Goal: Task Accomplishment & Management: Manage account settings

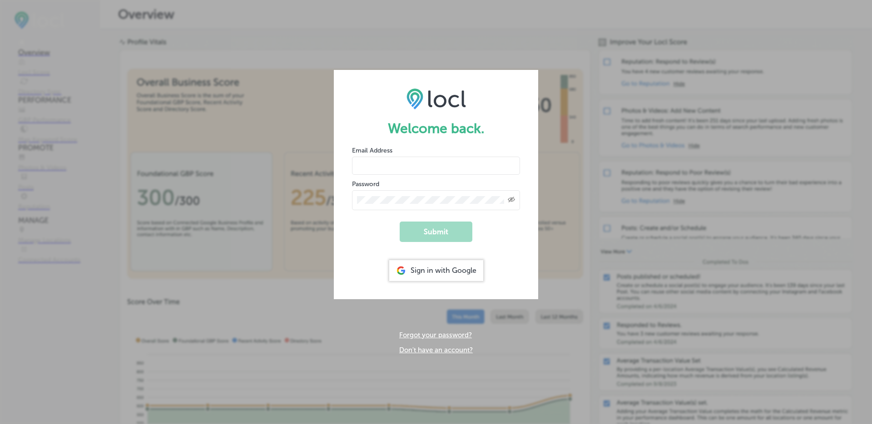
type input "scasey@columbiaorchestra.org"
click at [427, 234] on button "Submit" at bounding box center [435, 232] width 73 height 20
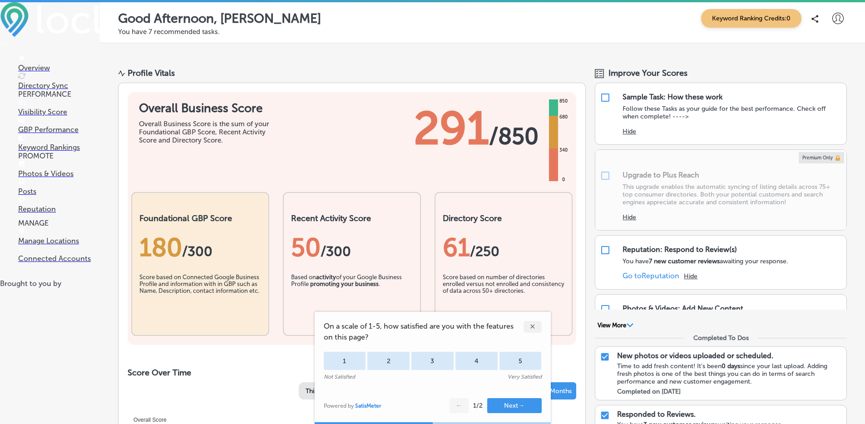
click at [64, 263] on link "Connected Accounts" at bounding box center [59, 254] width 82 height 17
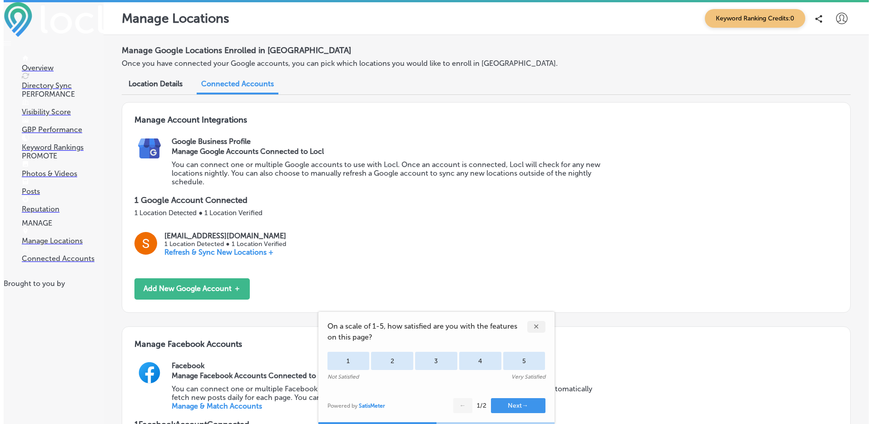
scroll to position [237, 0]
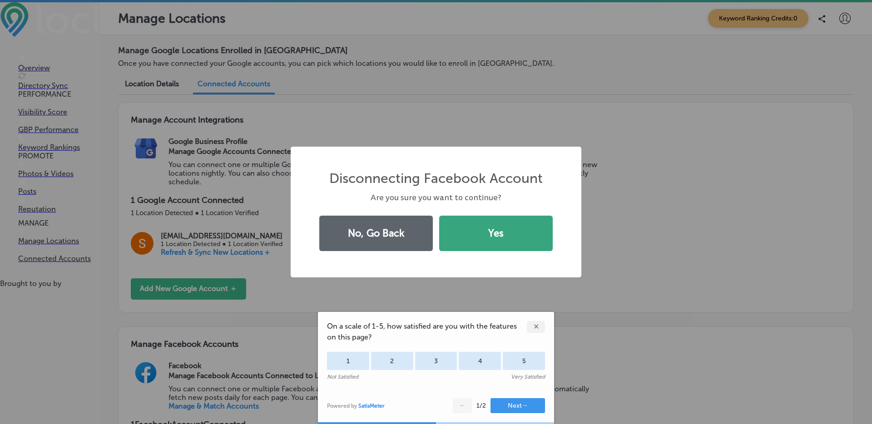
click at [504, 232] on button "Yes" at bounding box center [495, 233] width 113 height 35
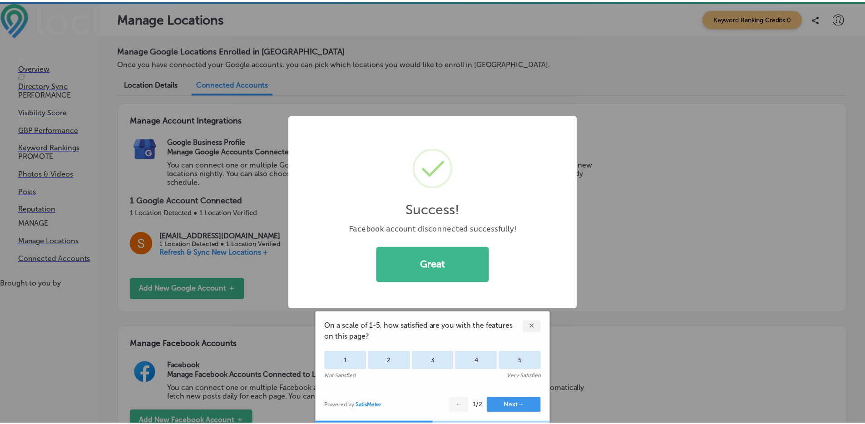
scroll to position [157, 0]
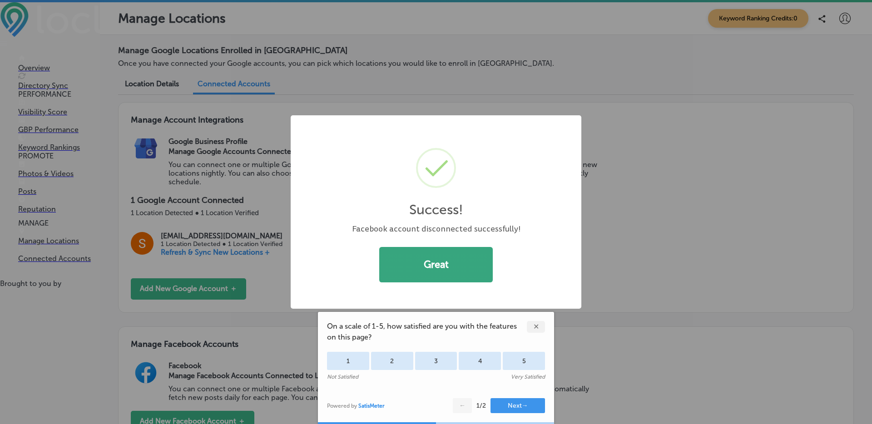
click at [425, 263] on button "Great" at bounding box center [435, 264] width 113 height 35
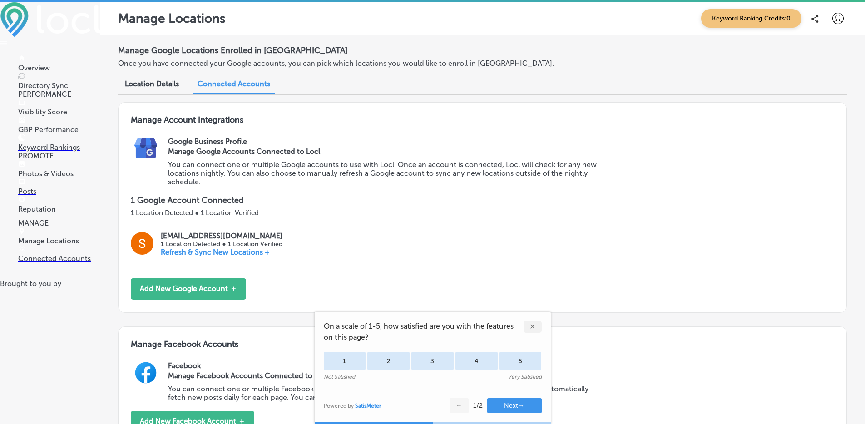
scroll to position [122, 0]
click at [233, 278] on button "Add New Google Account ＋" at bounding box center [188, 288] width 115 height 21
click at [162, 278] on button "Add New Google Account ＋" at bounding box center [188, 288] width 115 height 21
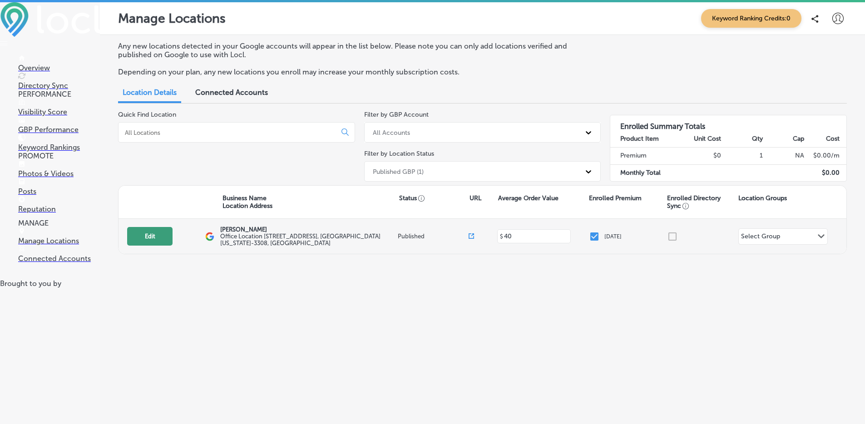
click at [162, 238] on button "Edit" at bounding box center [149, 236] width 45 height 19
select select "US"
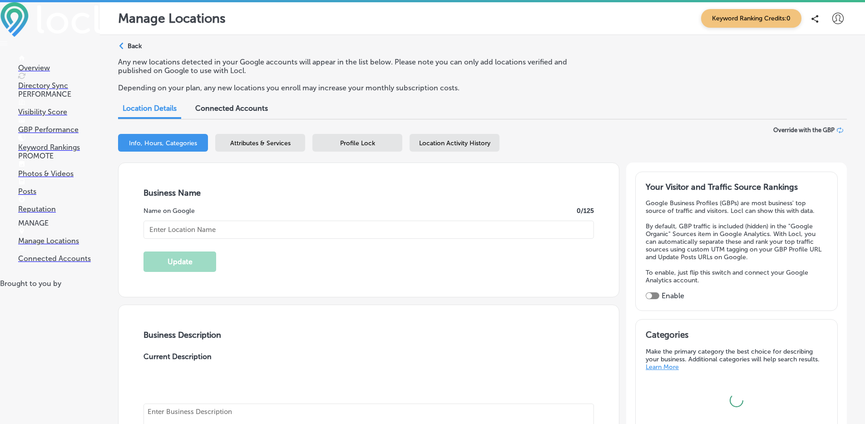
type input "[PERSON_NAME]"
type input "Office Location"
type input "[STREET_ADDRESS]"
type input "[GEOGRAPHIC_DATA]"
type input "21043-3308"
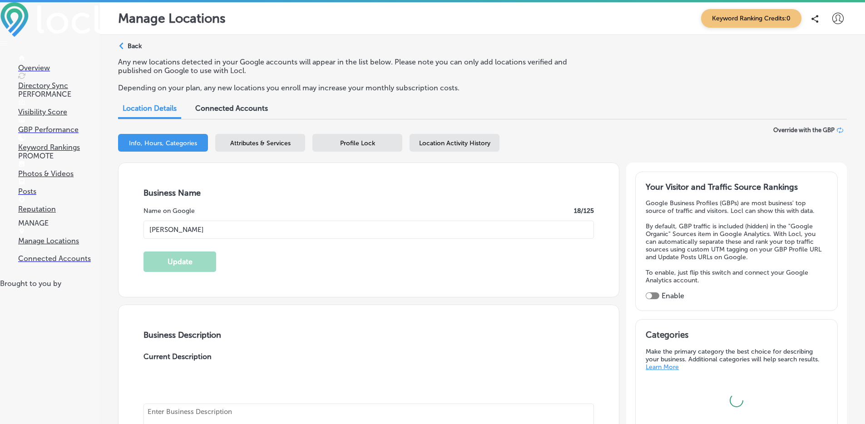
type input "US"
type input "[URL][DOMAIN_NAME]"
type input "40"
type textarea "The [PERSON_NAME] is a community orchestra based in [GEOGRAPHIC_DATA], [US_STAT…"
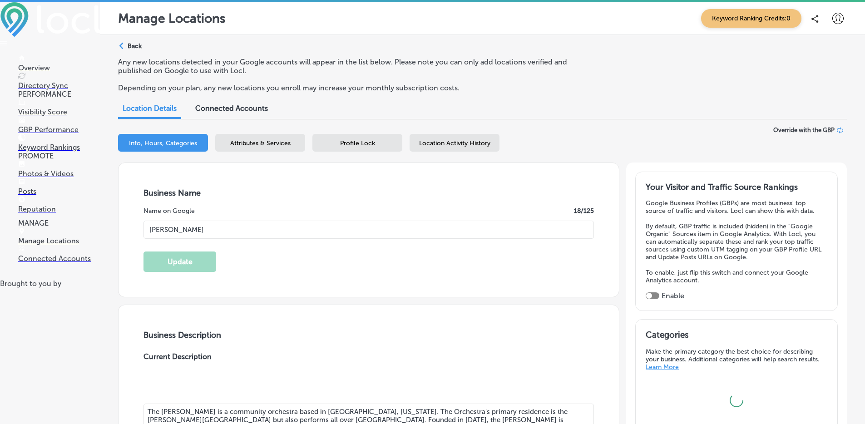
type input "[PHONE_NUMBER]"
